Goal: Find specific page/section: Find specific page/section

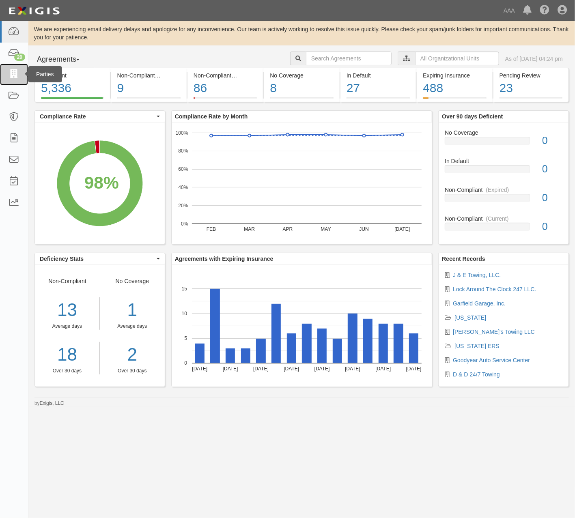
click at [17, 76] on icon at bounding box center [13, 74] width 11 height 9
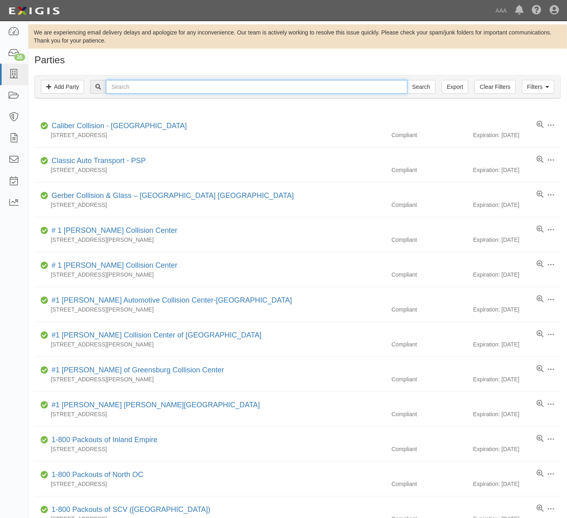
click at [166, 86] on input "text" at bounding box center [256, 87] width 301 height 14
type input "e"
type input "xpress towing"
click at [407, 80] on input "Search" at bounding box center [421, 87] width 28 height 14
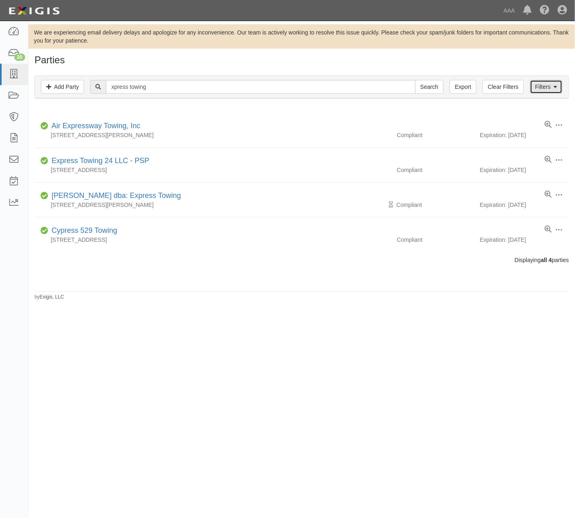
click at [557, 88] on link "Filters" at bounding box center [546, 87] width 32 height 14
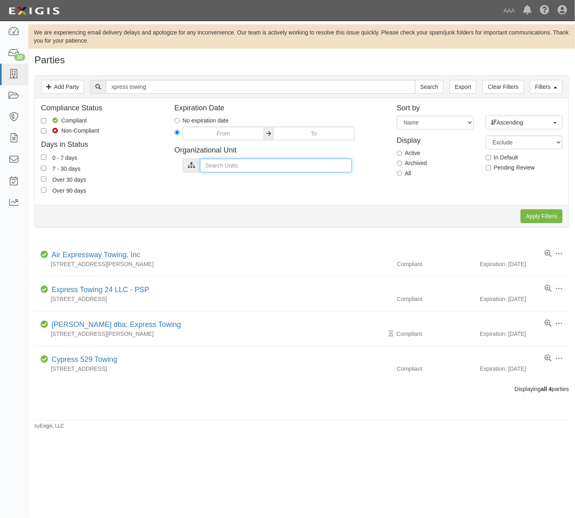
click at [242, 163] on input "text" at bounding box center [276, 166] width 152 height 14
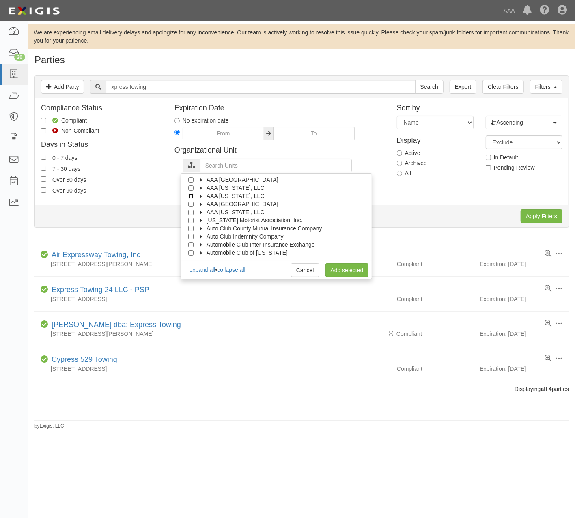
click at [189, 196] on input "AAA [US_STATE], LLC" at bounding box center [190, 195] width 5 height 5
checkbox input "true"
click at [343, 271] on link "Add selected" at bounding box center [346, 270] width 43 height 14
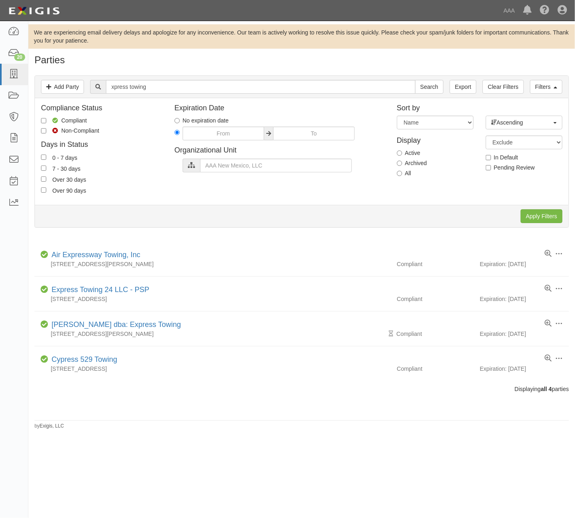
click at [403, 177] on label "All" at bounding box center [404, 173] width 15 height 8
click at [402, 176] on input "All" at bounding box center [399, 173] width 5 height 5
radio input "true"
click at [543, 213] on input "Apply Filters" at bounding box center [541, 216] width 42 height 14
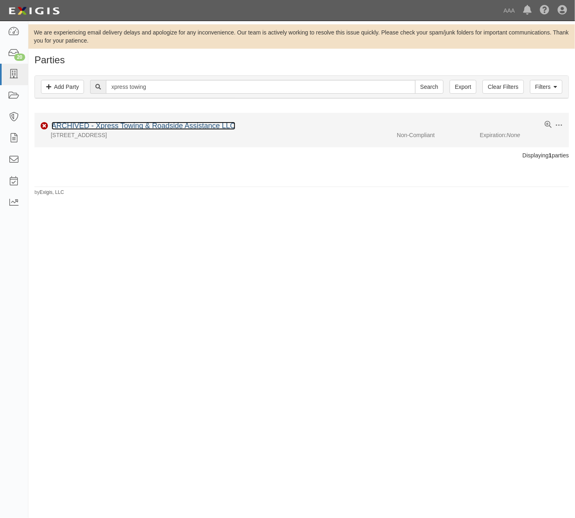
click at [213, 127] on link "ARCHIVED - Xpress Towing & Roadside Assistance LLC" at bounding box center [144, 126] width 184 height 8
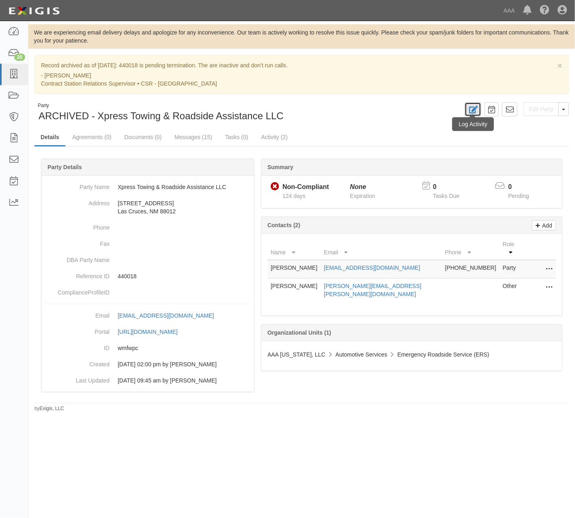
click at [468, 111] on icon at bounding box center [472, 110] width 9 height 8
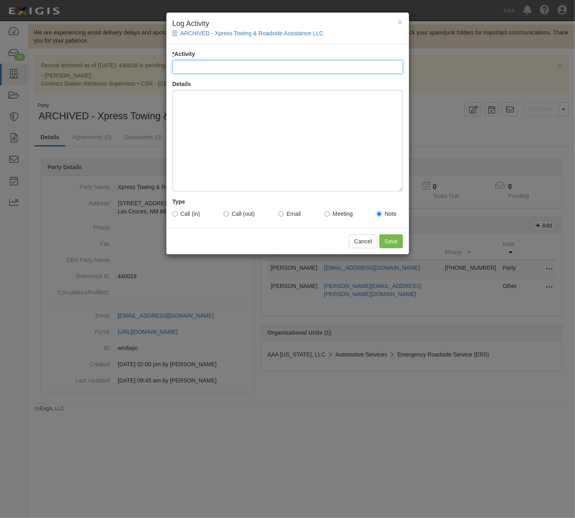
click at [247, 63] on input "* Activity" at bounding box center [287, 67] width 230 height 14
click at [304, 68] on input "* Activity" at bounding box center [287, 67] width 230 height 14
click at [264, 67] on input "* Activity" at bounding box center [287, 67] width 230 height 14
paste input "Contract Termination Approved"
type input "Contract Termination Approved"
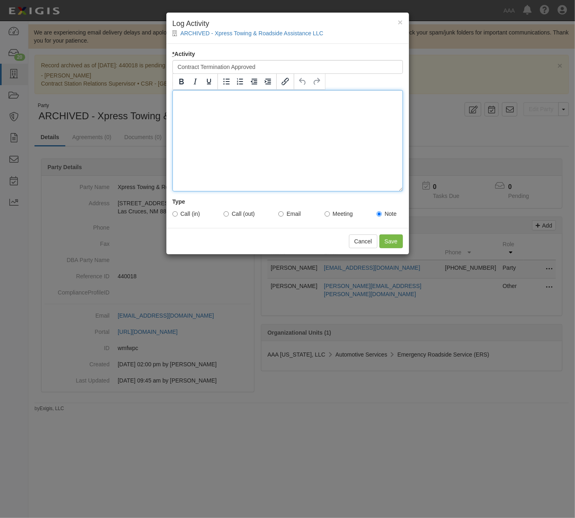
click at [267, 151] on div at bounding box center [287, 140] width 230 height 101
click at [286, 148] on div at bounding box center [287, 140] width 230 height 101
paste div
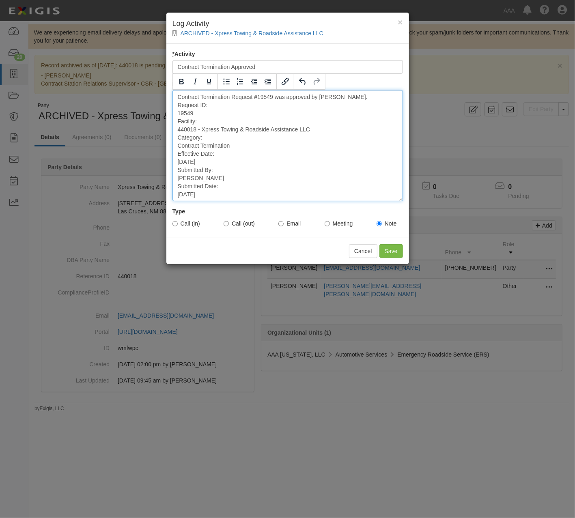
click at [278, 107] on div "Contract Termination Request #19549 was approved by KELLY CROCCO. Request ID: 1…" at bounding box center [287, 145] width 230 height 111
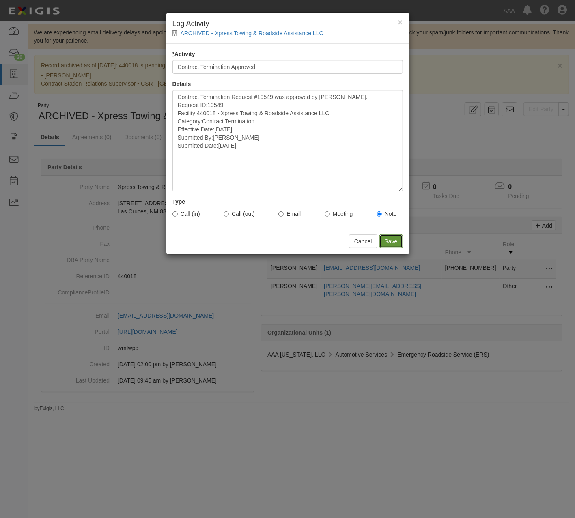
click at [390, 238] on input "Save" at bounding box center [391, 241] width 24 height 14
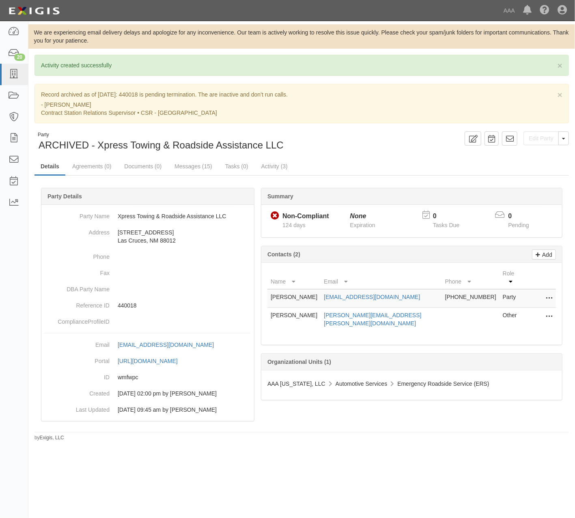
click at [325, 129] on div "× Activity created successfully × Record archived as of 06/09/2025: 440018 is p…" at bounding box center [301, 248] width 546 height 386
click at [357, 121] on div "× Record archived as of 06/09/2025: 440018 is pending termination. The are inac…" at bounding box center [301, 103] width 534 height 39
click at [383, 135] on div "Edit Party Toggle Party Dropdown View Audit Trail Unarchive Party Send Message …" at bounding box center [438, 138] width 273 height 14
click at [11, 73] on icon at bounding box center [13, 74] width 11 height 9
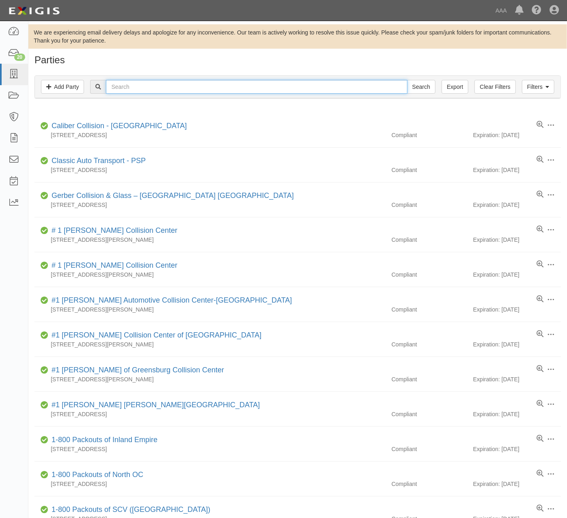
click at [195, 87] on input "text" at bounding box center [256, 87] width 301 height 14
type input "reliable"
click at [407, 80] on input "Search" at bounding box center [421, 87] width 28 height 14
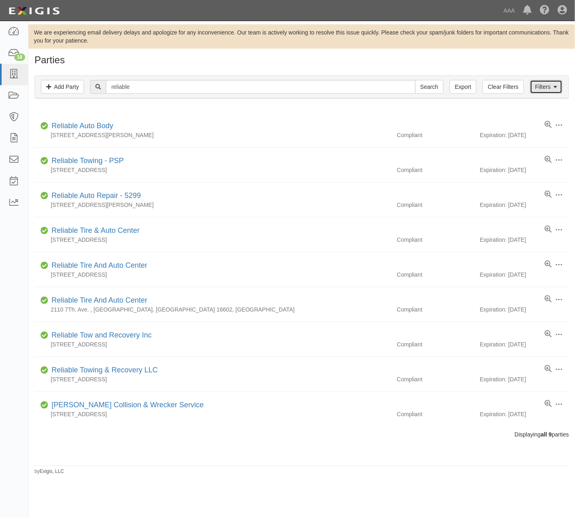
click at [539, 82] on link "Filters" at bounding box center [546, 87] width 32 height 14
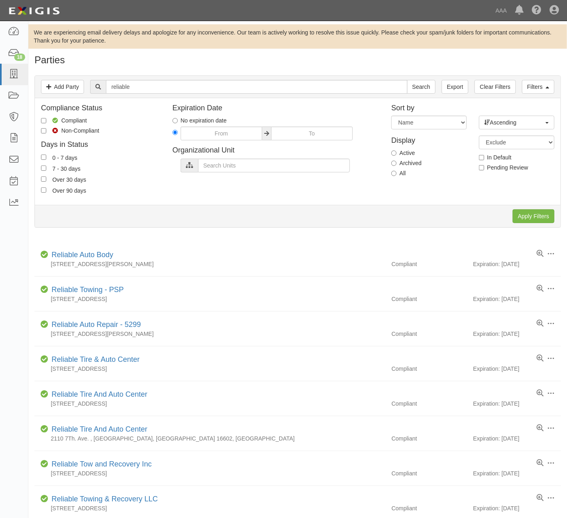
click at [411, 161] on label "Archived" at bounding box center [406, 163] width 30 height 8
click at [396, 161] on input "Archived" at bounding box center [393, 163] width 5 height 5
radio input "true"
click at [541, 216] on input "Apply Filters" at bounding box center [533, 216] width 42 height 14
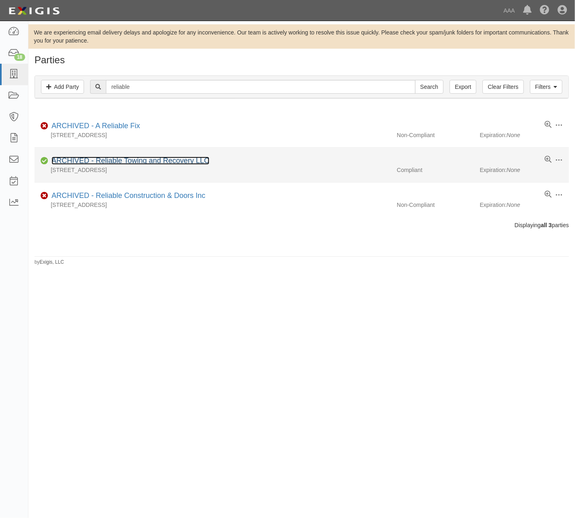
click at [182, 165] on link "ARCHIVED - Reliable Towing and Recovery LLC" at bounding box center [131, 161] width 158 height 8
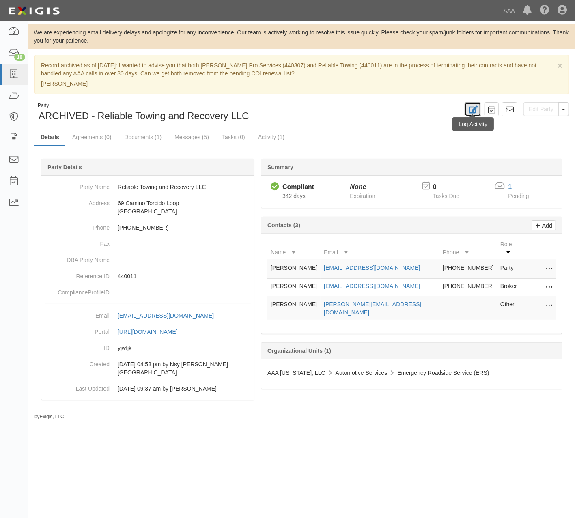
click at [471, 109] on icon at bounding box center [472, 110] width 9 height 8
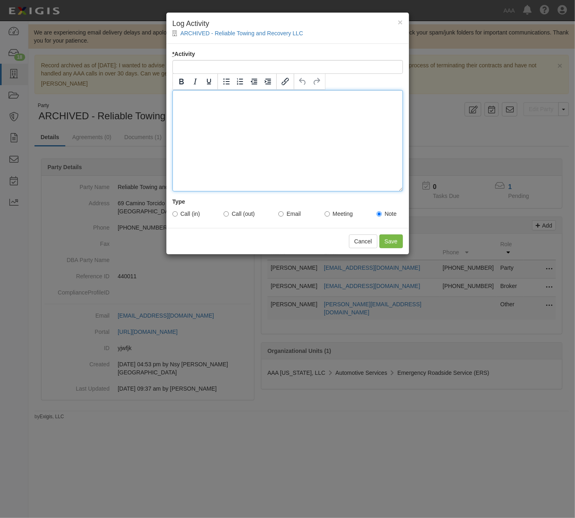
click at [247, 119] on div at bounding box center [287, 140] width 230 height 101
click at [321, 151] on div at bounding box center [287, 140] width 230 height 101
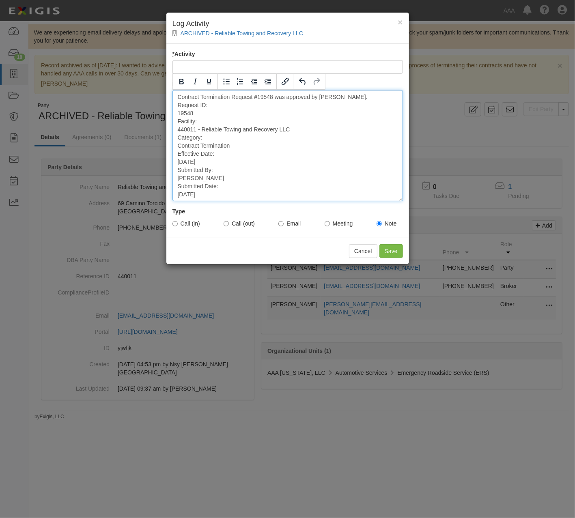
click at [286, 102] on div "Contract Termination Request #19548 was approved by KELLY CROCCO. Request ID: 1…" at bounding box center [287, 145] width 230 height 111
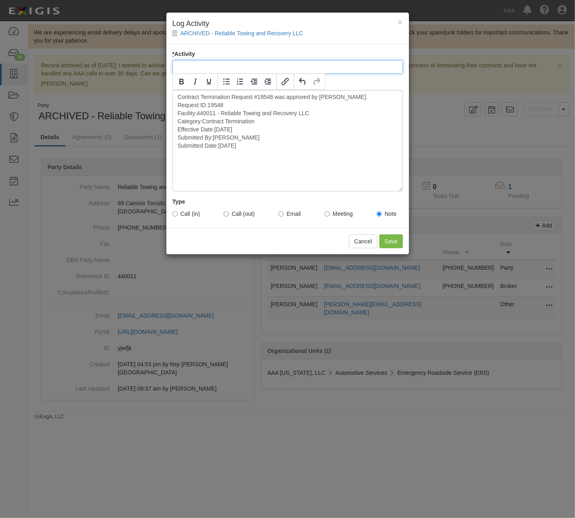
click at [215, 65] on input "* Activity" at bounding box center [287, 67] width 230 height 14
paste input "Contract Termination Approved"
type input "Contract Termination Approved"
click at [389, 244] on input "Save" at bounding box center [391, 241] width 24 height 14
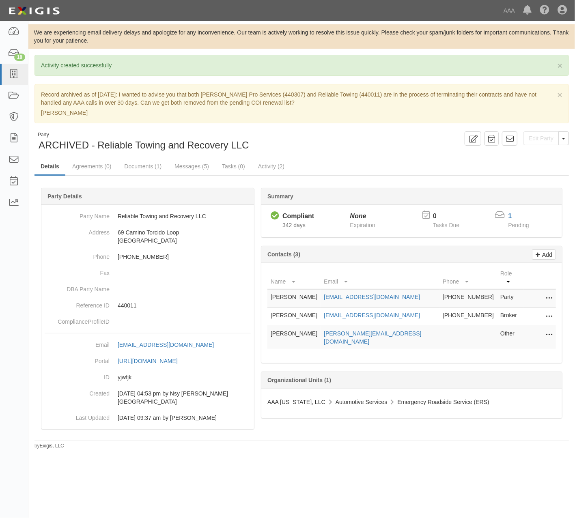
click at [343, 131] on div "× Activity created successfully × Record archived as of [DATE]: I wanted to adv…" at bounding box center [301, 252] width 546 height 395
click at [348, 129] on div "× Activity created successfully × Record archived as of 09/30/2024: I wanted to…" at bounding box center [301, 252] width 546 height 395
click at [346, 130] on div "× Activity created successfully × Record archived as of 09/30/2024: I wanted to…" at bounding box center [301, 252] width 546 height 395
click at [362, 159] on ul "Details Agreements (0) Documents (1) Messages (5) Tasks (0) Activity (2)" at bounding box center [301, 166] width 534 height 17
click at [376, 137] on div "Edit Party Toggle Party Dropdown View Audit Trail Unarchive Party Send Message …" at bounding box center [438, 138] width 273 height 14
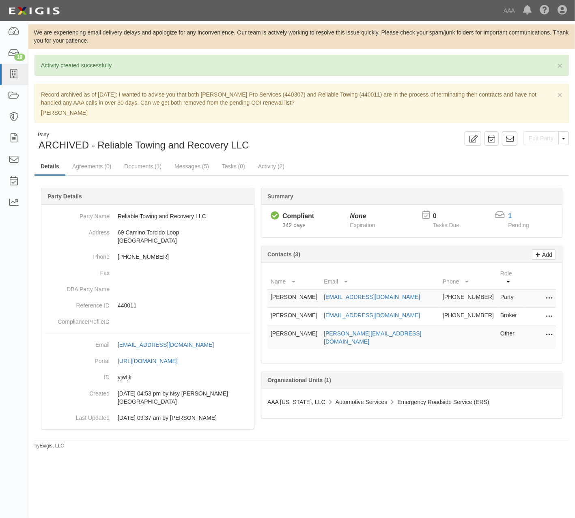
click at [367, 145] on div "Edit Party Toggle Party Dropdown View Audit Trail Unarchive Party Send Message …" at bounding box center [438, 138] width 273 height 14
click at [147, 169] on link "Documents (1)" at bounding box center [142, 166] width 49 height 17
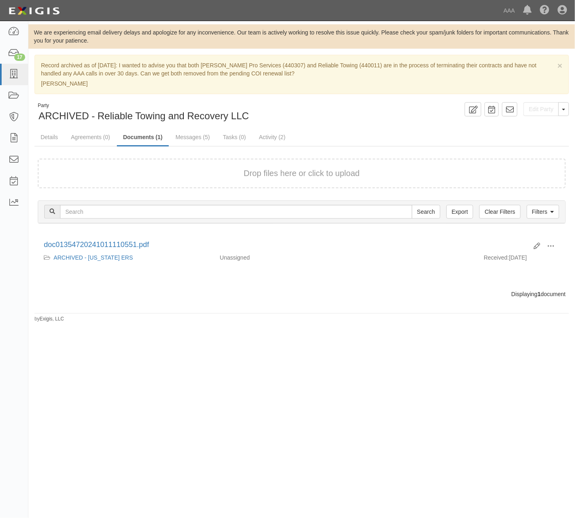
click at [245, 172] on button "Drop files here or click to upload" at bounding box center [302, 173] width 116 height 12
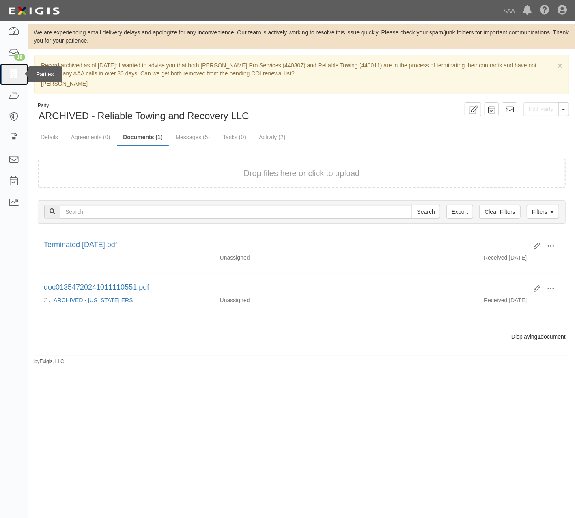
click at [8, 76] on icon at bounding box center [13, 74] width 11 height 9
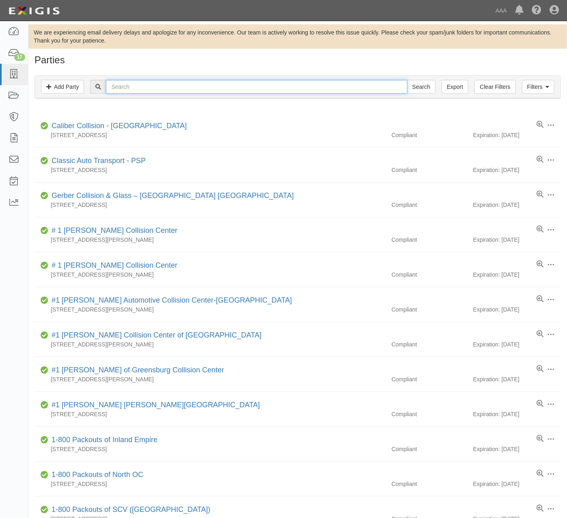
click at [150, 80] on input "text" at bounding box center [256, 87] width 301 height 14
type input "b&G"
click at [407, 80] on input "Search" at bounding box center [421, 87] width 28 height 14
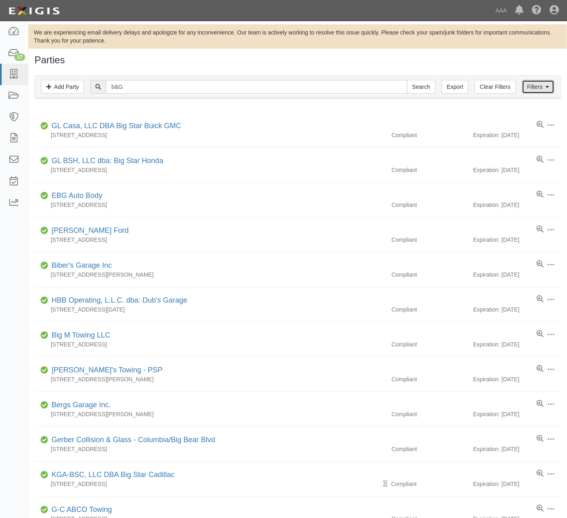
click at [540, 86] on link "Filters" at bounding box center [538, 87] width 32 height 14
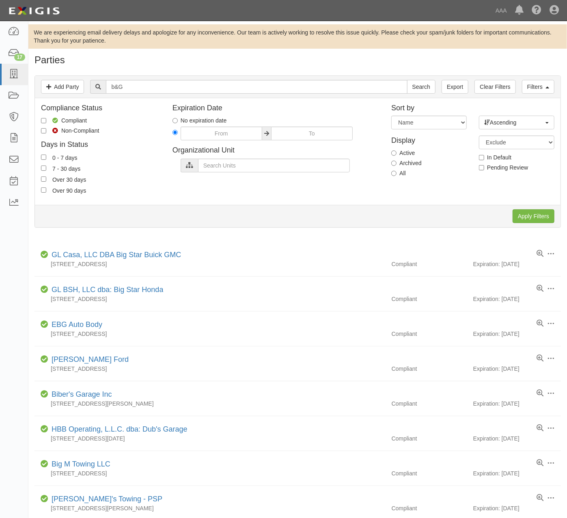
click at [409, 161] on label "Archived" at bounding box center [406, 163] width 30 height 8
click at [396, 161] on input "Archived" at bounding box center [393, 163] width 5 height 5
radio input "true"
click at [404, 174] on label "All" at bounding box center [398, 173] width 15 height 8
click at [396, 174] on input "All" at bounding box center [393, 173] width 5 height 5
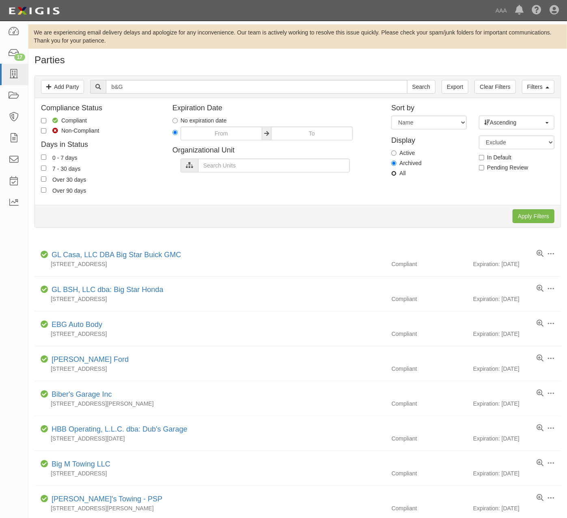
radio input "true"
click at [266, 170] on input "text" at bounding box center [274, 166] width 152 height 14
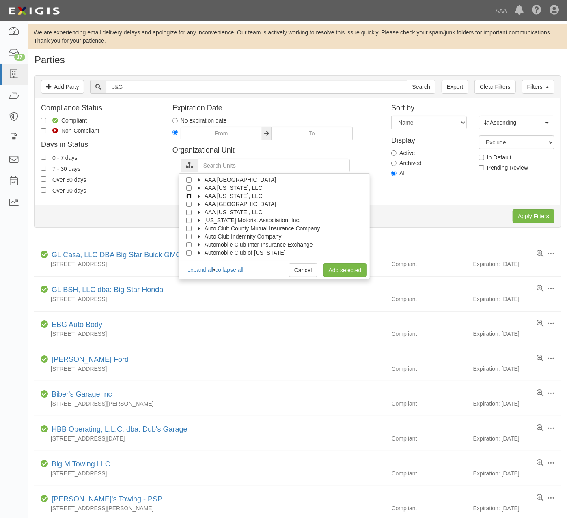
click at [190, 195] on input "AAA [US_STATE], LLC" at bounding box center [188, 195] width 5 height 5
checkbox input "true"
click at [354, 271] on link "Add selected" at bounding box center [344, 270] width 43 height 14
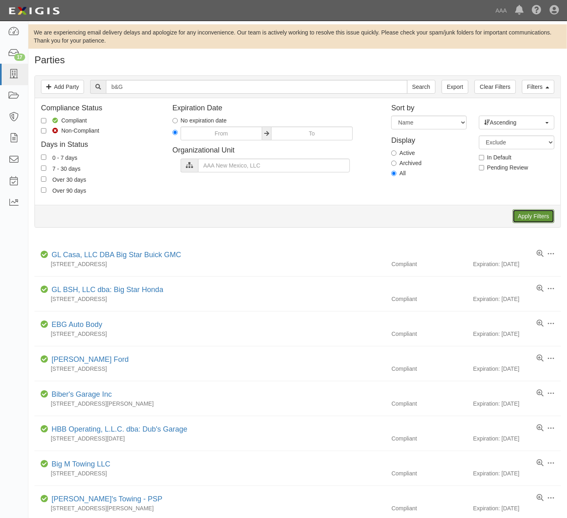
click at [528, 216] on input "Apply Filters" at bounding box center [533, 216] width 42 height 14
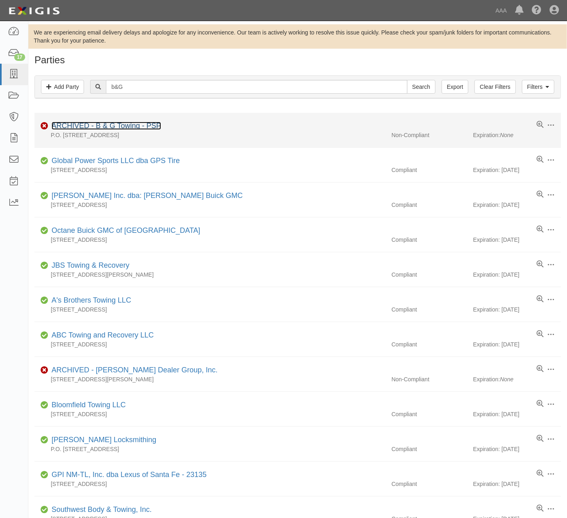
click at [132, 126] on link "ARCHIVED - B & G Towing - PSP" at bounding box center [106, 126] width 109 height 8
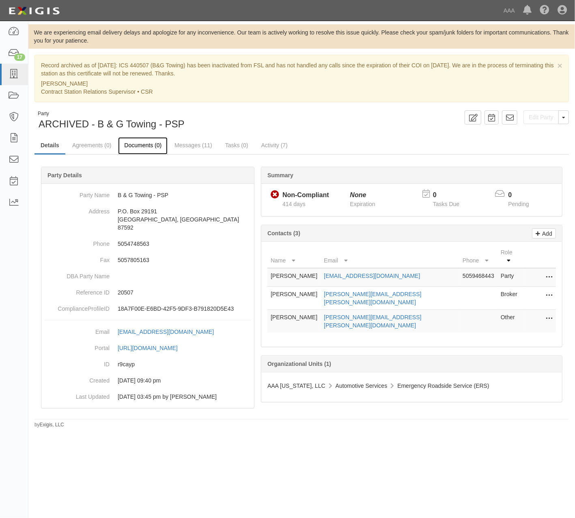
click at [146, 148] on link "Documents (0)" at bounding box center [142, 145] width 49 height 17
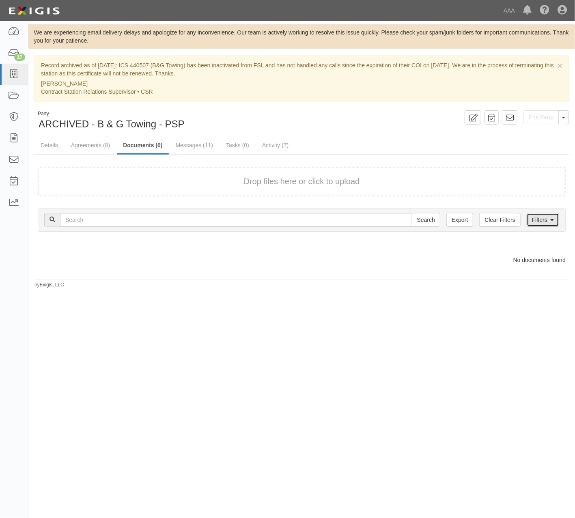
click at [543, 217] on link "Filters" at bounding box center [542, 220] width 32 height 14
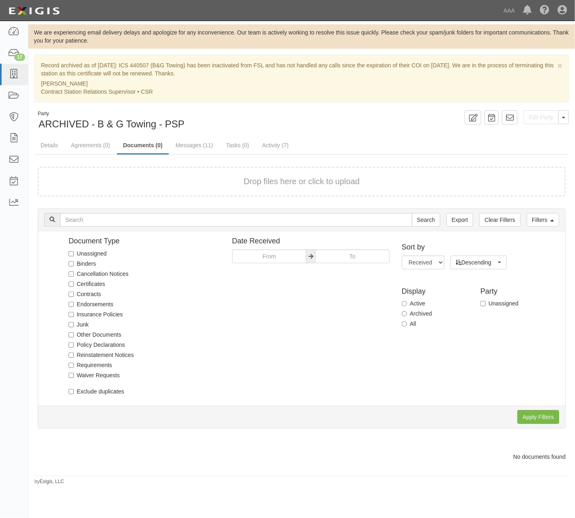
click at [415, 312] on label "Archived" at bounding box center [416, 313] width 30 height 8
click at [407, 312] on input "Archived" at bounding box center [403, 313] width 5 height 5
radio input "true"
click at [538, 414] on input "Apply Filters" at bounding box center [538, 417] width 42 height 14
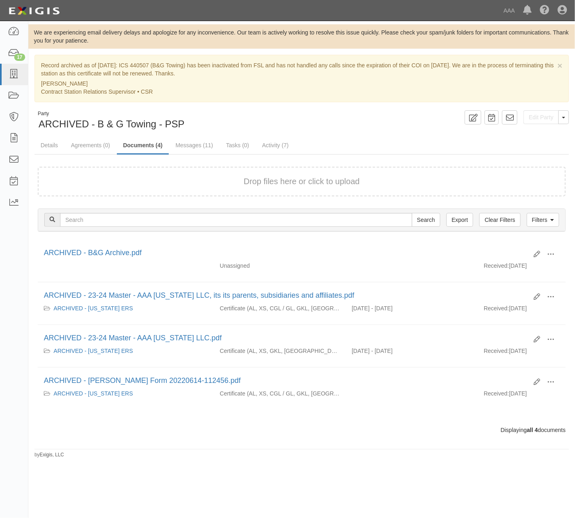
click at [272, 182] on button "Drop files here or click to upload" at bounding box center [302, 182] width 116 height 12
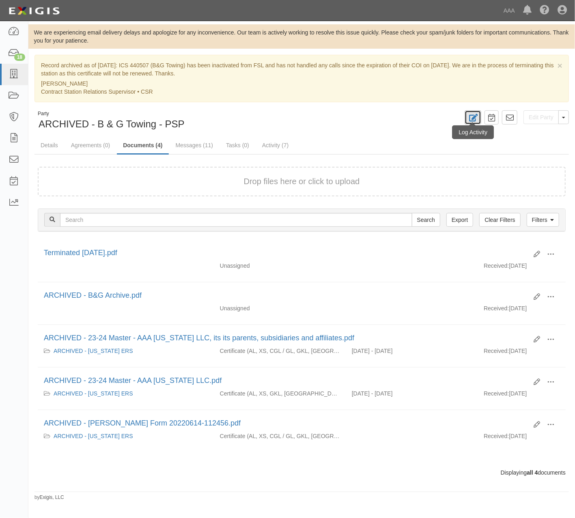
click at [476, 117] on icon at bounding box center [472, 118] width 9 height 8
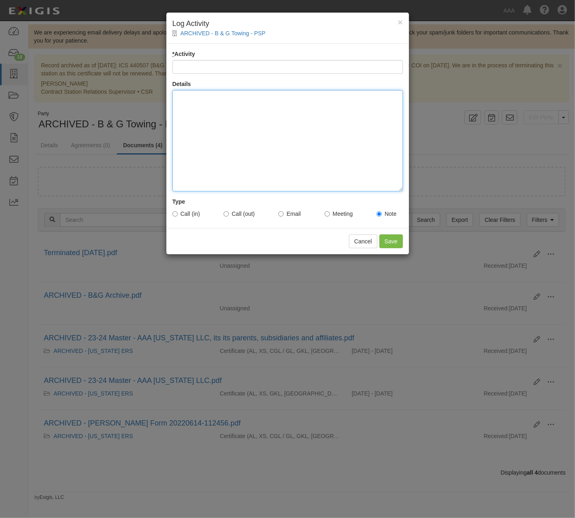
click at [299, 135] on div at bounding box center [287, 140] width 230 height 101
click at [330, 122] on div at bounding box center [287, 140] width 230 height 101
paste div
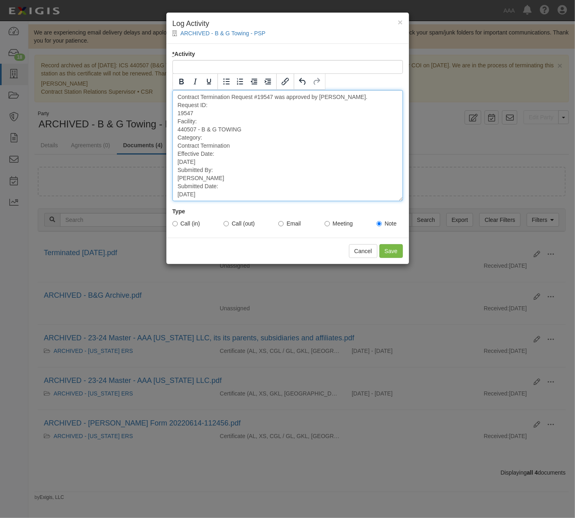
click at [278, 106] on div "Contract Termination Request #19547 was approved by [PERSON_NAME]. Request ID: …" at bounding box center [287, 145] width 230 height 111
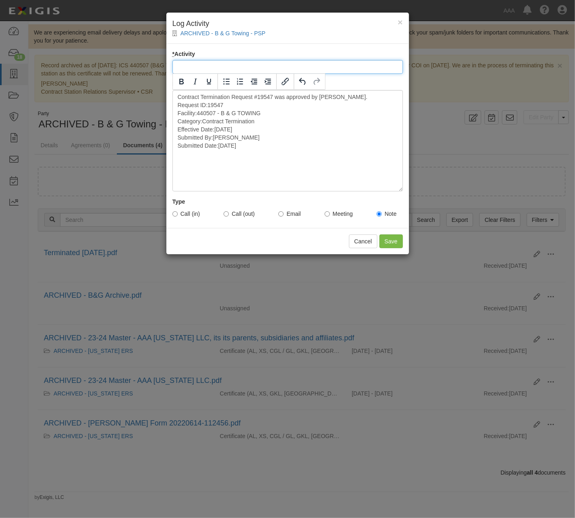
click at [338, 67] on input "* Activity" at bounding box center [287, 67] width 230 height 14
paste input "Contract Termination Approved"
type input "Contract Termination Approved"
click at [383, 240] on input "Save" at bounding box center [391, 241] width 24 height 14
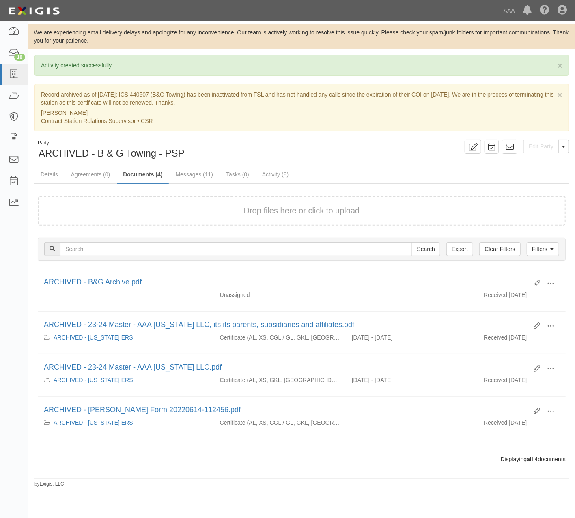
click at [304, 147] on div "Edit Party Toggle Party Dropdown View Audit Trail Unarchive Party Send Message …" at bounding box center [438, 147] width 273 height 14
click at [13, 80] on link at bounding box center [14, 74] width 28 height 21
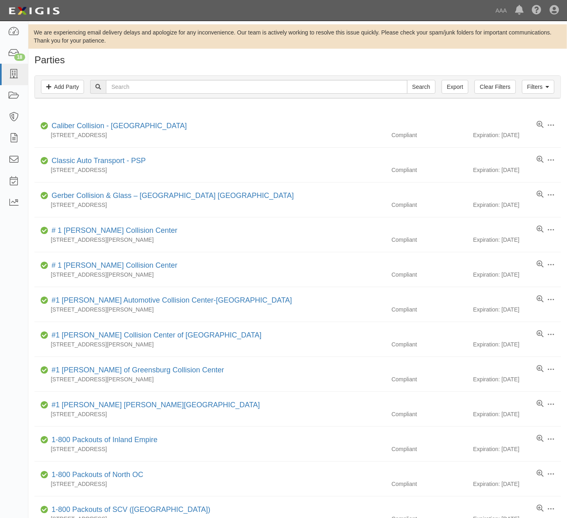
click at [385, 64] on h1 "Parties" at bounding box center [297, 60] width 526 height 11
click at [343, 70] on div "Filters Add Party Clear Filters Export Search Filters Compliance Status Complia…" at bounding box center [297, 87] width 538 height 37
click at [258, 91] on input "text" at bounding box center [256, 87] width 301 height 14
click at [386, 88] on input "text" at bounding box center [256, 87] width 301 height 14
paste input "Garfield Garage, Inc."
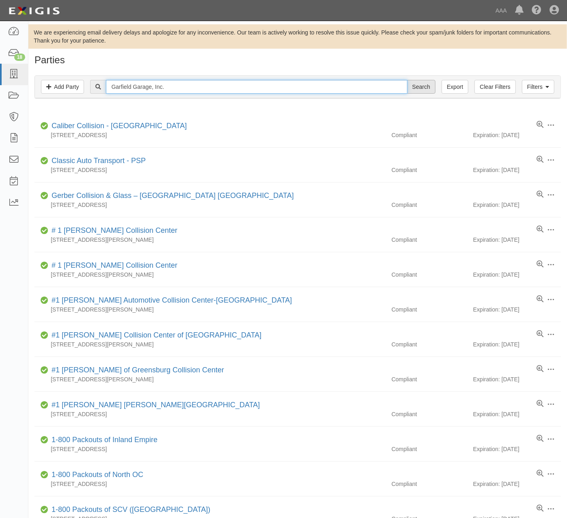
type input "Garfield Garage, Inc."
click at [419, 88] on input "Search" at bounding box center [421, 87] width 28 height 14
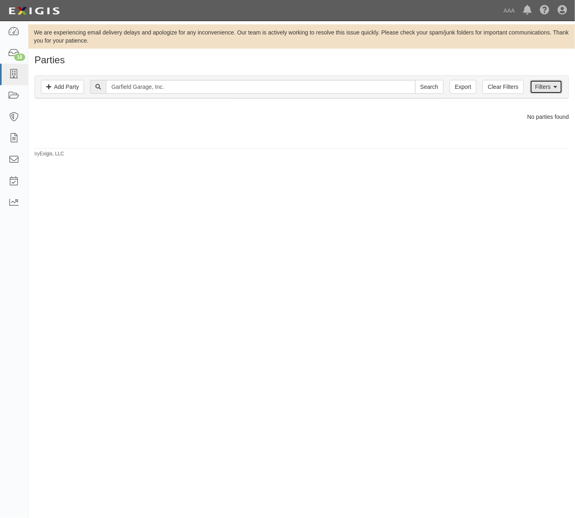
click at [560, 88] on link "Filters" at bounding box center [546, 87] width 32 height 14
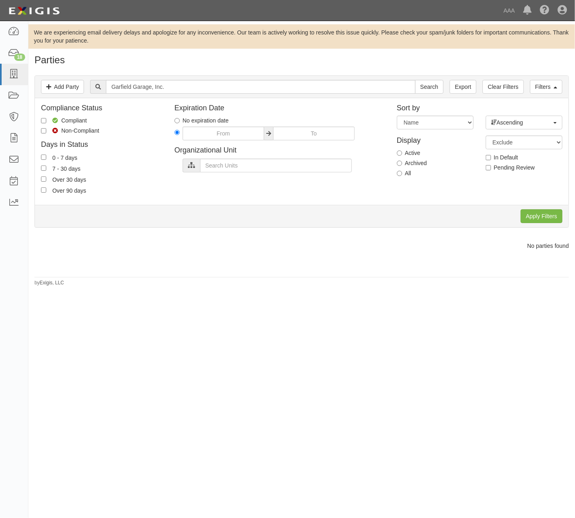
click at [421, 164] on label "Archived" at bounding box center [412, 163] width 30 height 8
click at [402, 164] on input "Archived" at bounding box center [399, 163] width 5 height 5
radio input "true"
click at [548, 214] on input "Apply Filters" at bounding box center [541, 216] width 42 height 14
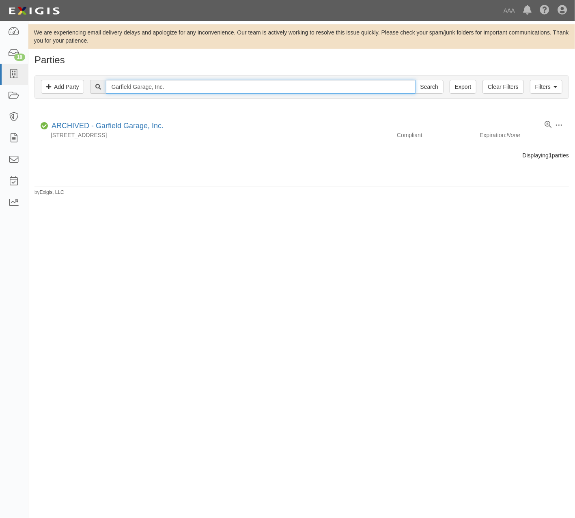
click at [195, 82] on input "Garfield Garage, Inc." at bounding box center [260, 87] width 309 height 14
drag, startPoint x: 184, startPoint y: 87, endPoint x: 73, endPoint y: 89, distance: 110.7
click at [73, 89] on div "Filters Add Party Clear Filters Export Garfield Garage, Inc. Search Filters" at bounding box center [301, 87] width 533 height 22
paste input "J & E Towing, LLC"
type input "J & E Towing, LLC"
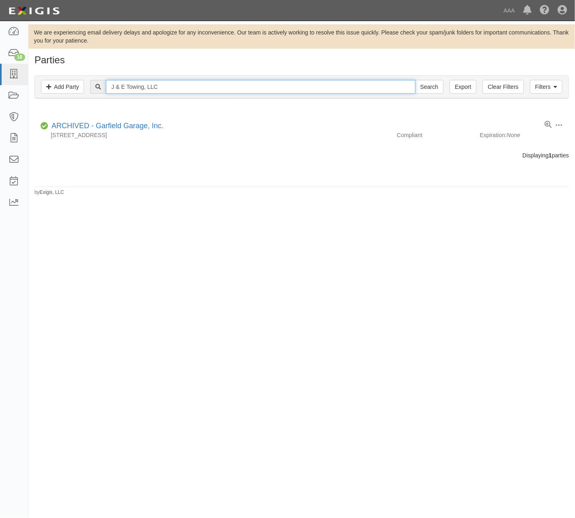
click at [415, 80] on input "Search" at bounding box center [429, 87] width 28 height 14
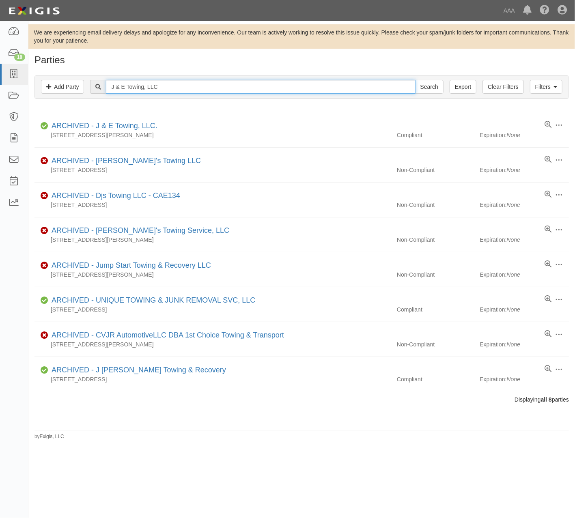
drag, startPoint x: 192, startPoint y: 84, endPoint x: 36, endPoint y: 88, distance: 155.8
click at [36, 88] on div "Filters Add Party Clear Filters Export J & E Towing, LLC Search Filters" at bounding box center [301, 87] width 533 height 22
paste input "Reliable Towing and Recovery LLC"
type input "Reliable Towing and Recovery LLC"
click at [415, 80] on input "Search" at bounding box center [429, 87] width 28 height 14
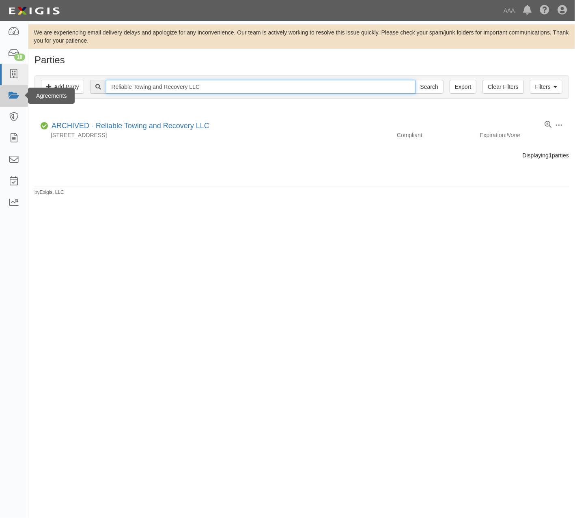
drag, startPoint x: 242, startPoint y: 90, endPoint x: 25, endPoint y: 87, distance: 216.6
click at [25, 87] on body "Toggle navigation Dashboard 18 Inbox Parties Agreements Coverages Documents Mes…" at bounding box center [287, 245] width 575 height 490
paste input "Xpress Towing & Roadside Assistance"
type input "Xpress Towing & Roadside Assistance LLC"
click at [415, 80] on input "Search" at bounding box center [429, 87] width 28 height 14
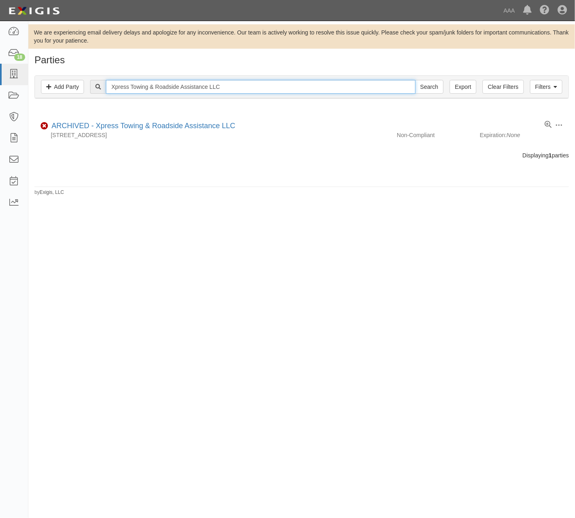
drag, startPoint x: 237, startPoint y: 88, endPoint x: 86, endPoint y: 92, distance: 150.9
click at [67, 87] on div "Filters Add Party Clear Filters Export Xpress Towing & Roadside Assistance LLC …" at bounding box center [301, 87] width 533 height 22
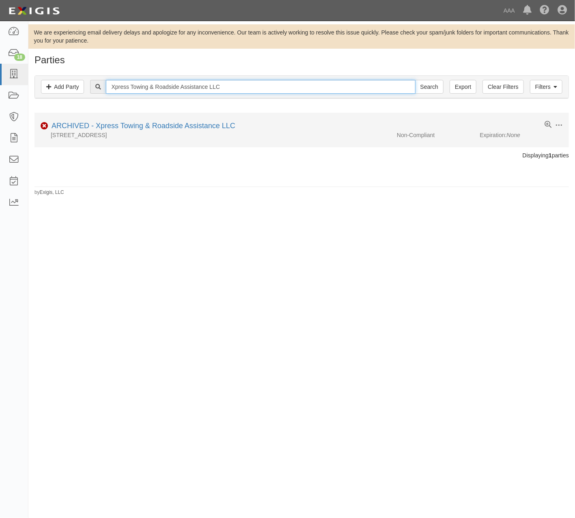
paste input "LOCK AROUND THE CLOCK 247"
type input "LOCK AROUND THE CLOCK 247 LLC"
click at [415, 80] on input "Search" at bounding box center [429, 87] width 28 height 14
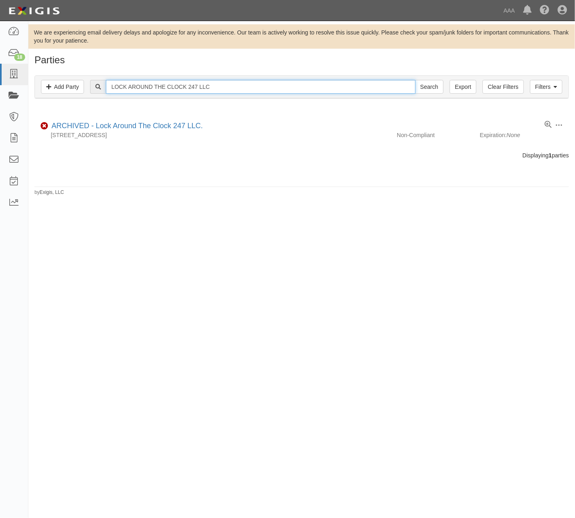
drag, startPoint x: 108, startPoint y: 88, endPoint x: -26, endPoint y: 85, distance: 133.5
click at [0, 85] on html "Toggle navigation Dashboard 18 Inbox Parties Agreements Coverages Documents Mes…" at bounding box center [287, 245] width 575 height 490
paste input "[PERSON_NAME] Pro Services"
type input "[PERSON_NAME] Pro Services LLC"
click at [415, 80] on input "Search" at bounding box center [429, 87] width 28 height 14
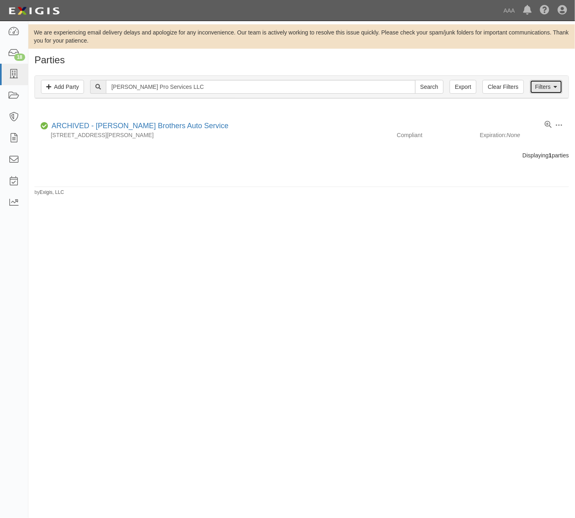
click at [554, 85] on icon at bounding box center [555, 87] width 4 height 6
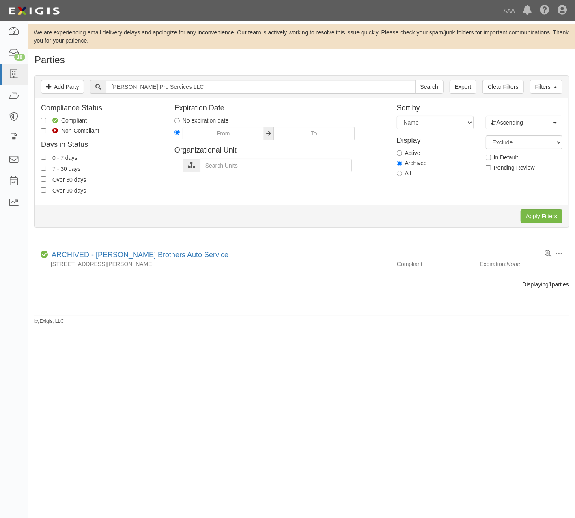
click at [411, 155] on label "Active" at bounding box center [409, 153] width 24 height 8
click at [402, 155] on input "Active" at bounding box center [399, 152] width 5 height 5
radio input "true"
click at [536, 215] on input "Apply Filters" at bounding box center [541, 216] width 42 height 14
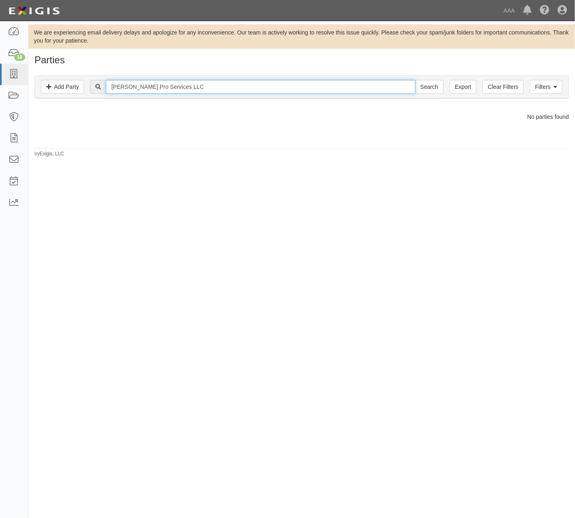
click at [204, 85] on input "Keller Pro Services LLC" at bounding box center [260, 87] width 309 height 14
drag, startPoint x: 161, startPoint y: 90, endPoint x: 263, endPoint y: 78, distance: 102.1
click at [245, 86] on input "Keller Pro Services LLC" at bounding box center [260, 87] width 309 height 14
type input "[PERSON_NAME] Pro Services"
click at [415, 80] on input "Search" at bounding box center [429, 87] width 28 height 14
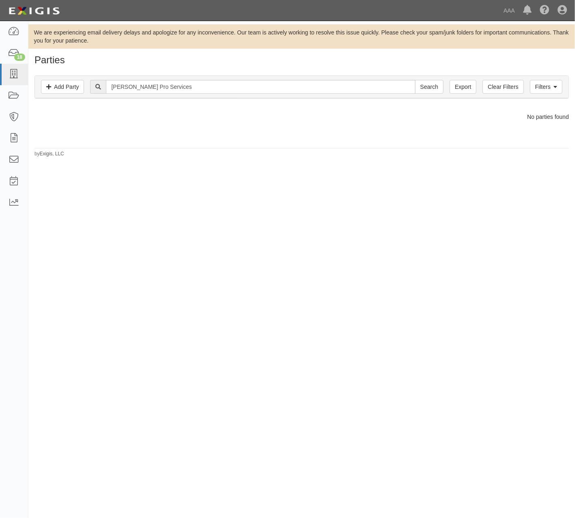
click at [562, 82] on div "Filters Add Party Clear Filters Export [PERSON_NAME] Pro Services Search Filters" at bounding box center [301, 87] width 533 height 22
click at [542, 86] on link "Filters" at bounding box center [546, 87] width 32 height 14
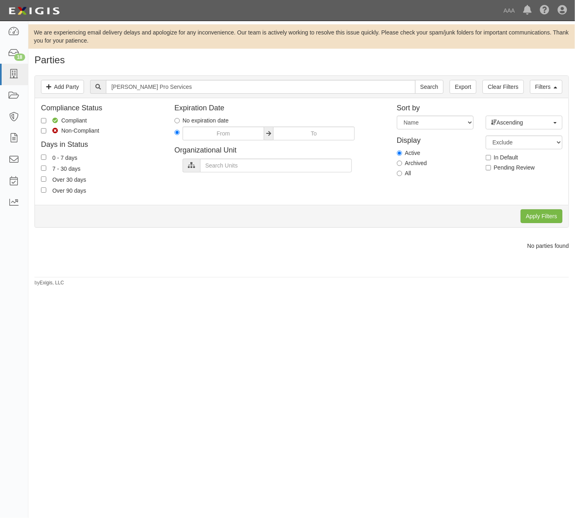
click at [406, 171] on label "All" at bounding box center [404, 173] width 15 height 8
click at [402, 171] on input "All" at bounding box center [399, 173] width 5 height 5
radio input "true"
click at [542, 213] on input "Apply Filters" at bounding box center [541, 216] width 42 height 14
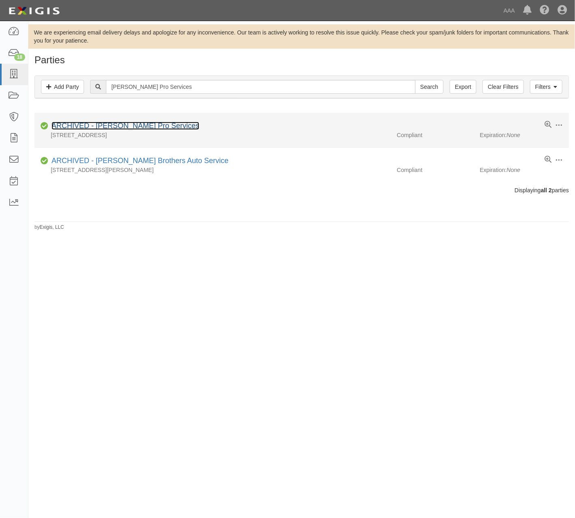
click at [150, 128] on link "ARCHIVED - [PERSON_NAME] Pro Services" at bounding box center [126, 126] width 148 height 8
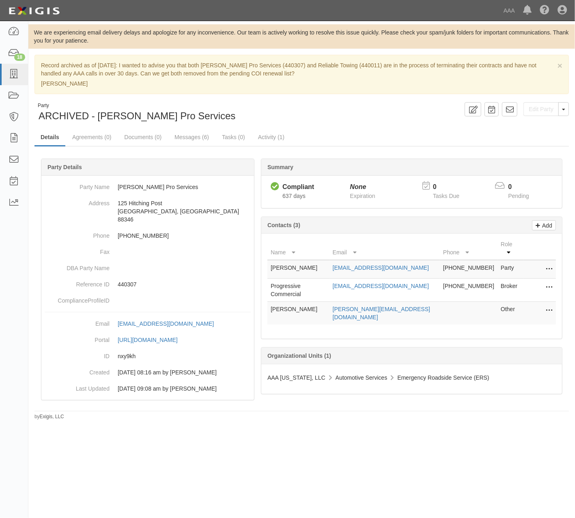
click at [369, 112] on div "Edit Party Toggle Party Dropdown View Audit Trail Unarchive Party Send Message …" at bounding box center [438, 109] width 273 height 14
click at [185, 115] on div "Party ARCHIVED - Keller Pro Services" at bounding box center [164, 112] width 261 height 21
click at [317, 101] on div "× Record archived as of 09/30/2024: I wanted to advise you that both Keller Pro…" at bounding box center [301, 237] width 546 height 365
click at [296, 115] on div "Party ARCHIVED - Keller Pro Services" at bounding box center [164, 112] width 273 height 21
click at [372, 109] on div "Edit Party Toggle Party Dropdown View Audit Trail Unarchive Party Send Message …" at bounding box center [438, 109] width 273 height 14
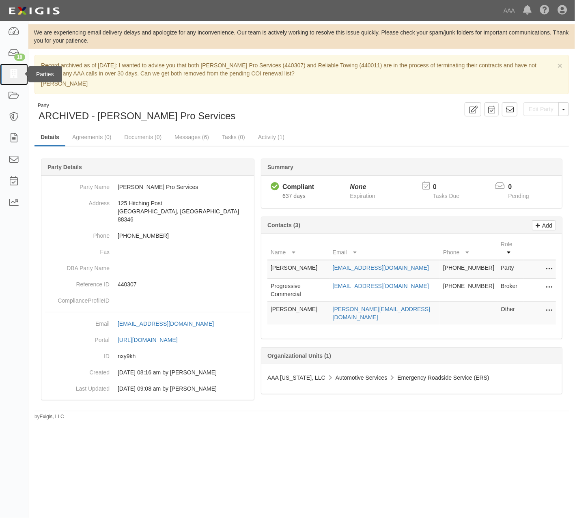
click at [18, 70] on icon at bounding box center [13, 74] width 11 height 9
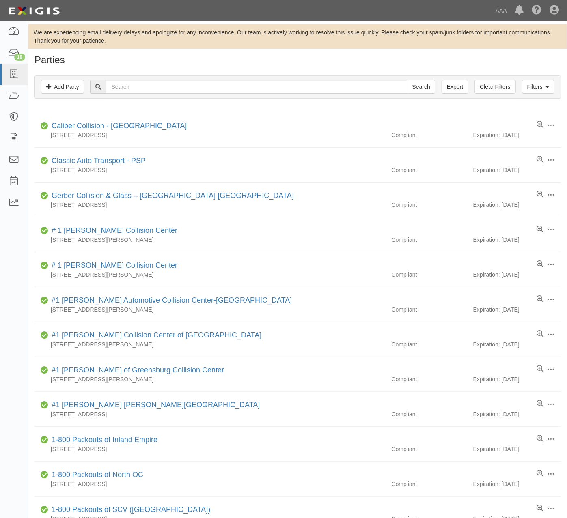
drag, startPoint x: 251, startPoint y: 79, endPoint x: 252, endPoint y: 84, distance: 5.1
click at [251, 81] on div "Filters Add Party Clear Filters Export Search Filters" at bounding box center [297, 87] width 525 height 22
click at [252, 87] on input "text" at bounding box center [256, 87] width 301 height 14
paste input "B & G TOWING"
type input "B & G TOWING"
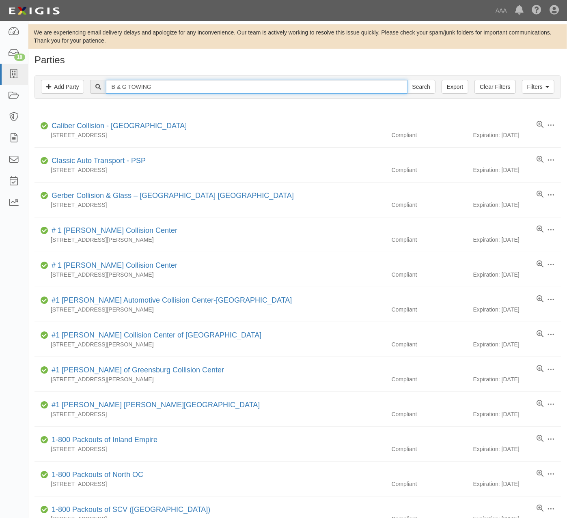
click at [407, 80] on input "Search" at bounding box center [421, 87] width 28 height 14
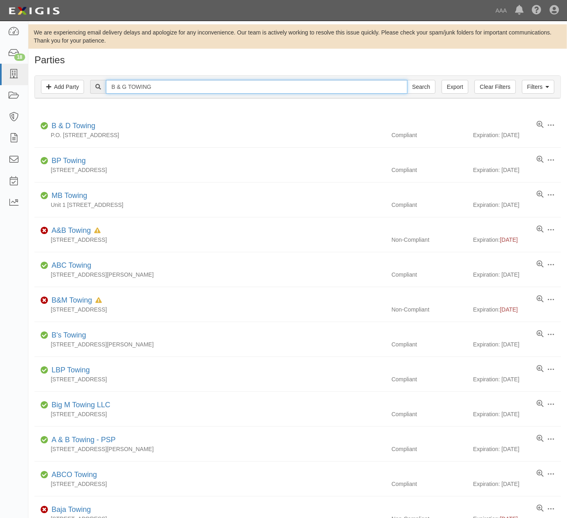
click at [172, 86] on input "B & G TOWING" at bounding box center [256, 87] width 301 height 14
click at [195, 57] on h1 "Parties" at bounding box center [297, 60] width 526 height 11
click at [530, 91] on link "Filters" at bounding box center [538, 87] width 32 height 14
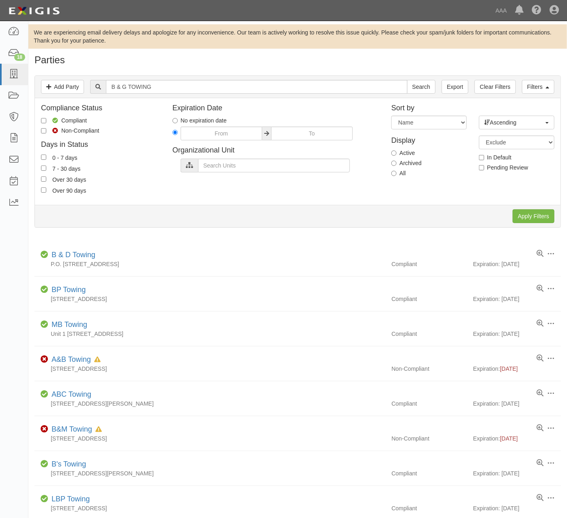
click at [414, 161] on label "Archived" at bounding box center [406, 163] width 30 height 8
click at [396, 161] on input "Archived" at bounding box center [393, 163] width 5 height 5
radio input "true"
click at [541, 218] on input "Apply Filters" at bounding box center [533, 216] width 42 height 14
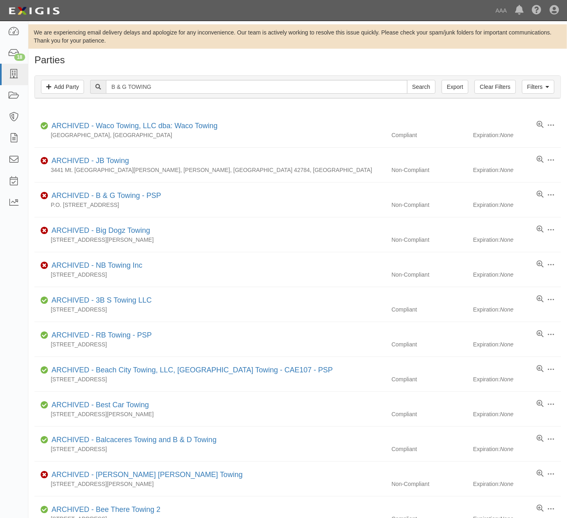
click at [292, 63] on h1 "Parties" at bounding box center [297, 60] width 526 height 11
